Goal: Contribute content: Contribute content

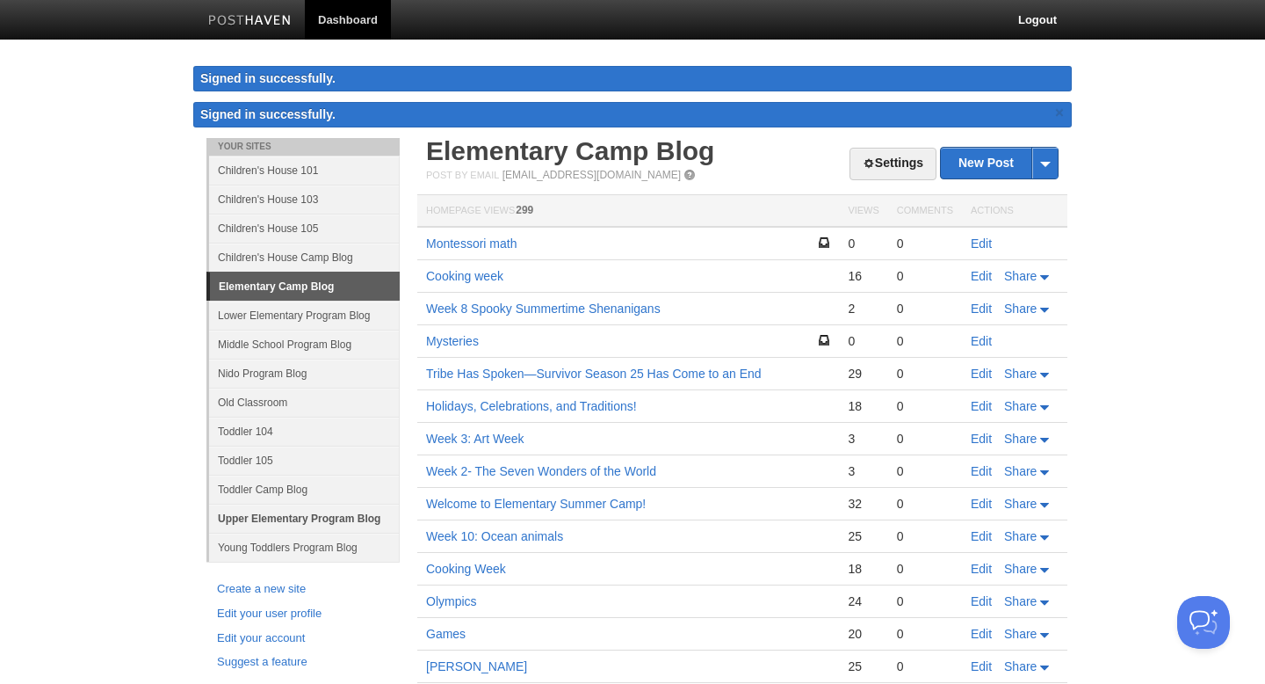
click at [277, 518] on link "Upper Elementary Program Blog" at bounding box center [304, 518] width 191 height 29
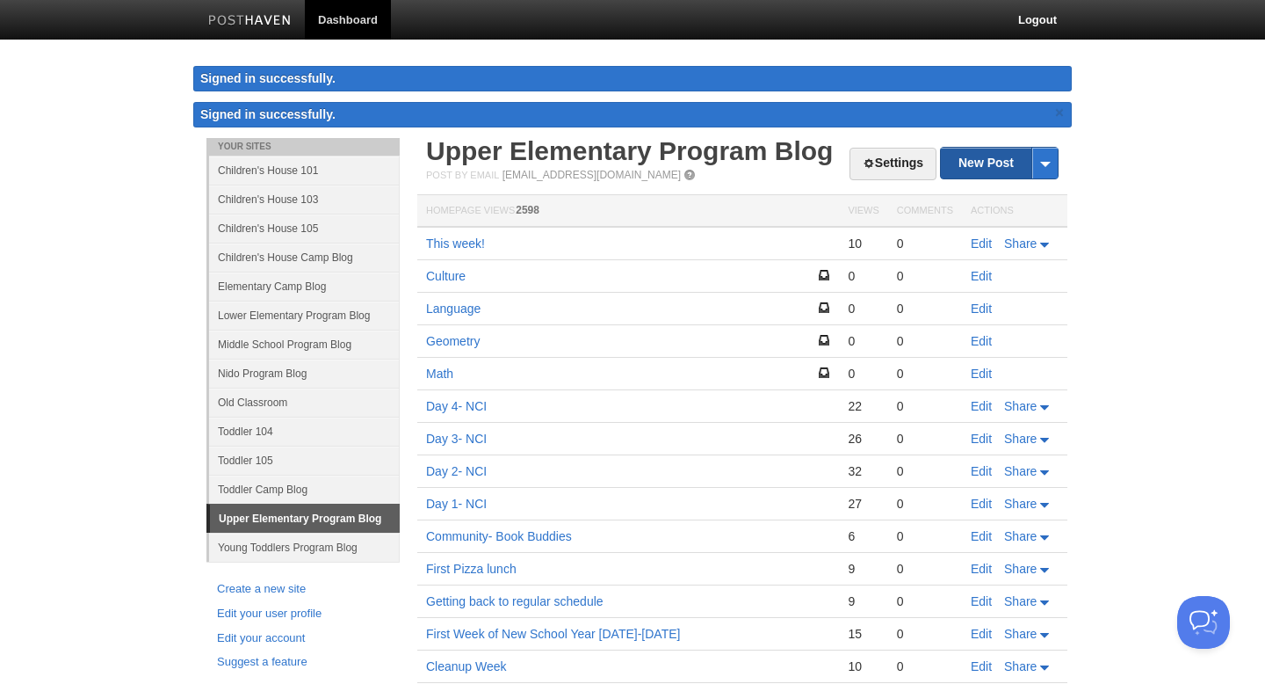
click at [976, 171] on link "New Post" at bounding box center [999, 163] width 117 height 31
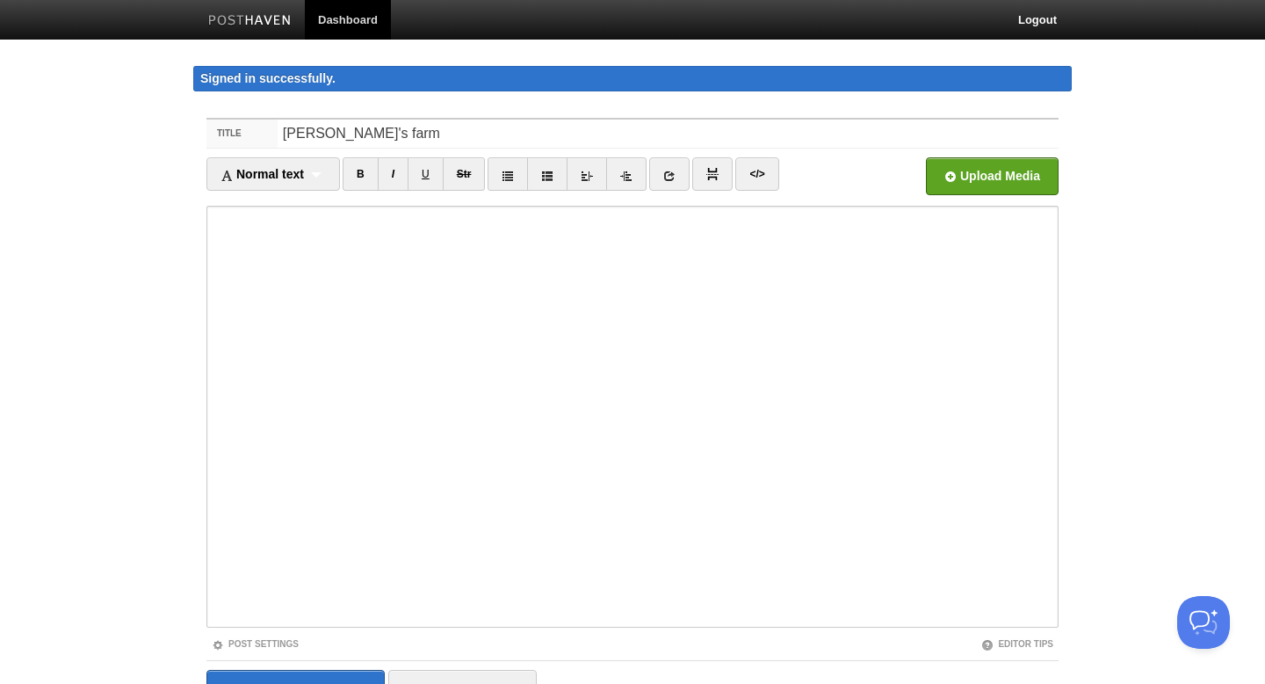
type input "[PERSON_NAME]'s farm"
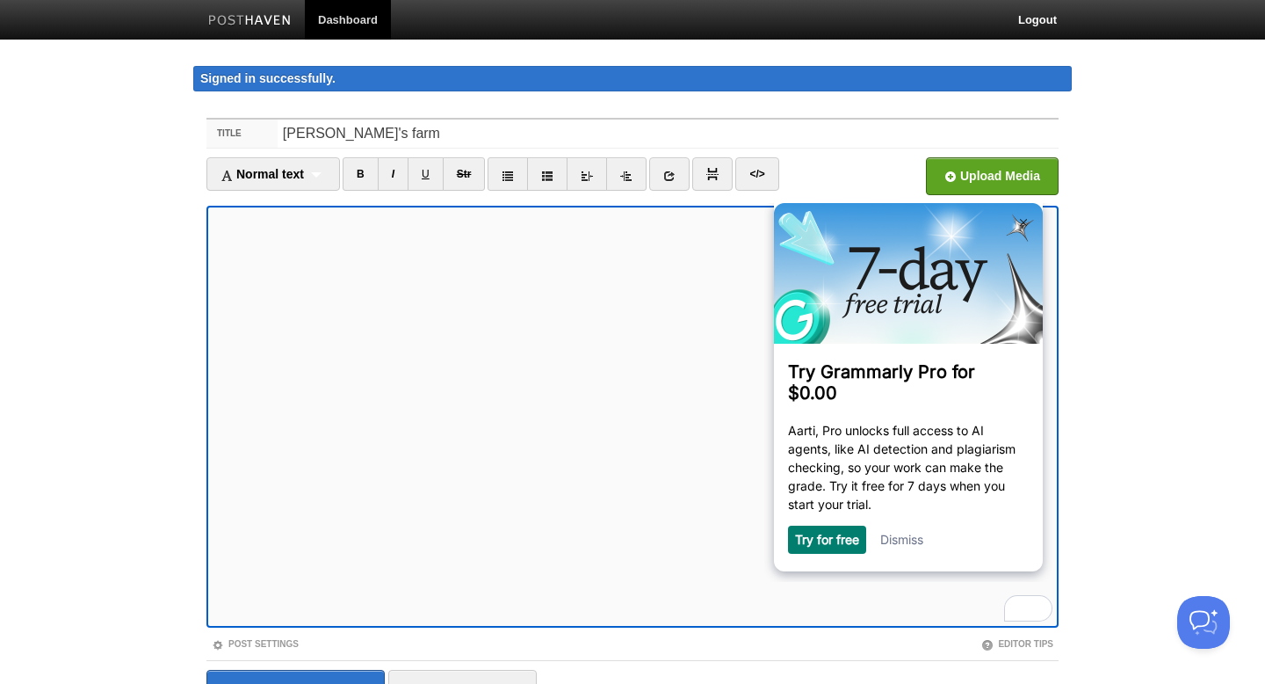
click at [907, 534] on div "Dismiss" at bounding box center [902, 539] width 43 height 28
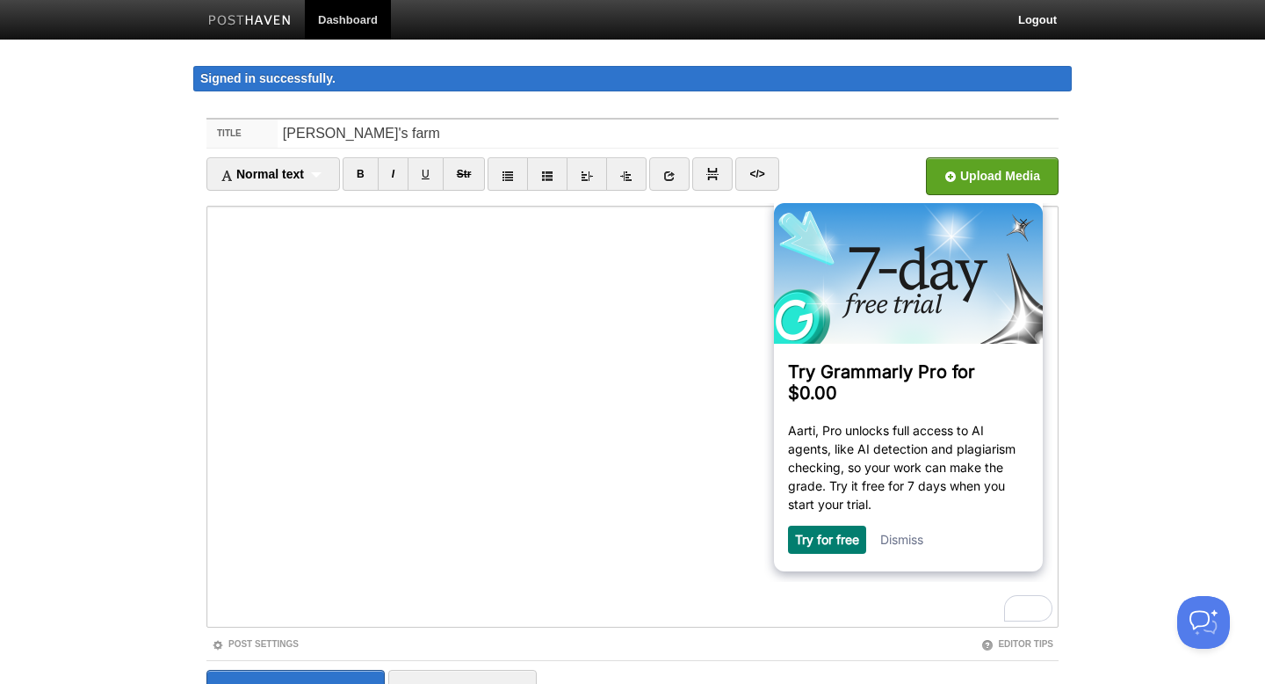
click at [910, 545] on link "Dismiss" at bounding box center [902, 539] width 43 height 15
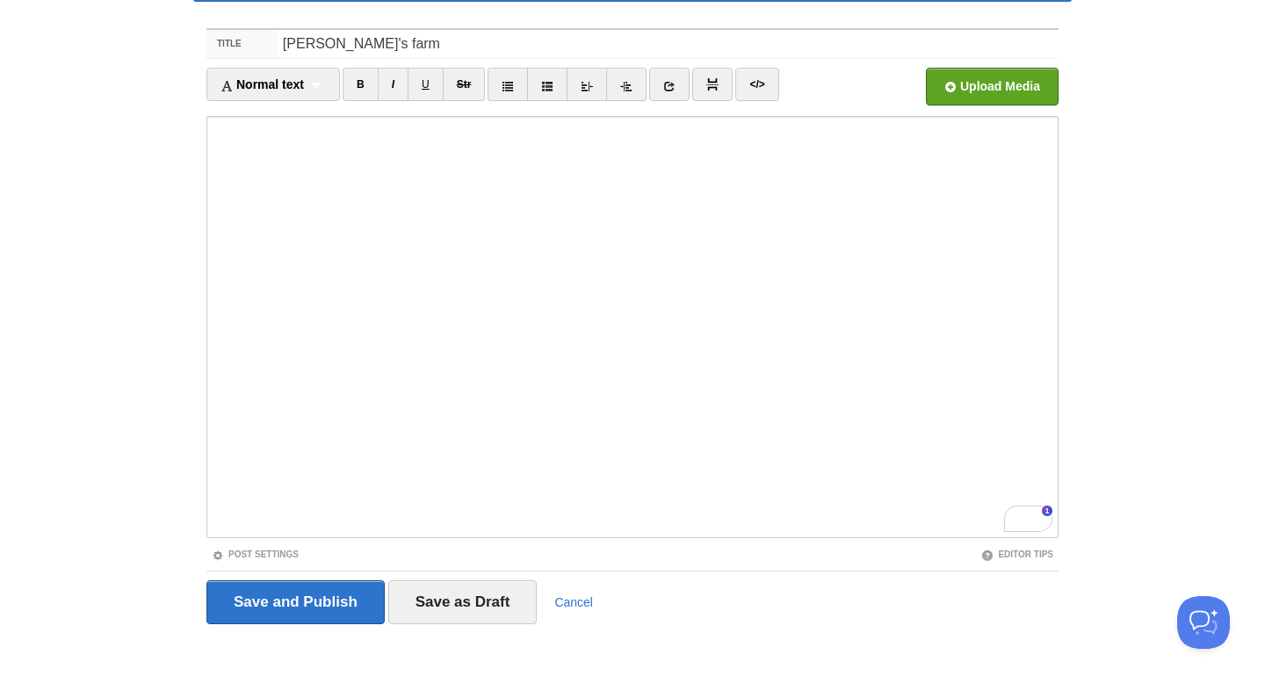
scroll to position [95, 0]
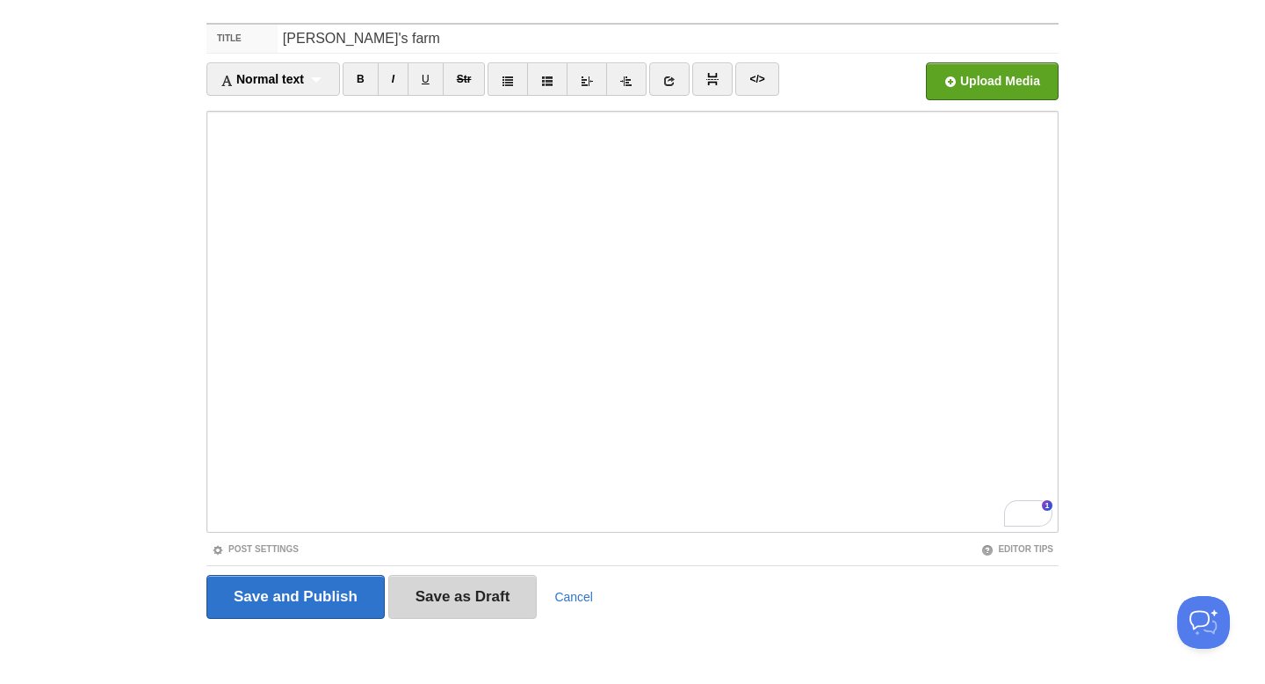
click at [482, 585] on input "Save as Draft" at bounding box center [462, 597] width 149 height 44
